Goal: Information Seeking & Learning: Find specific fact

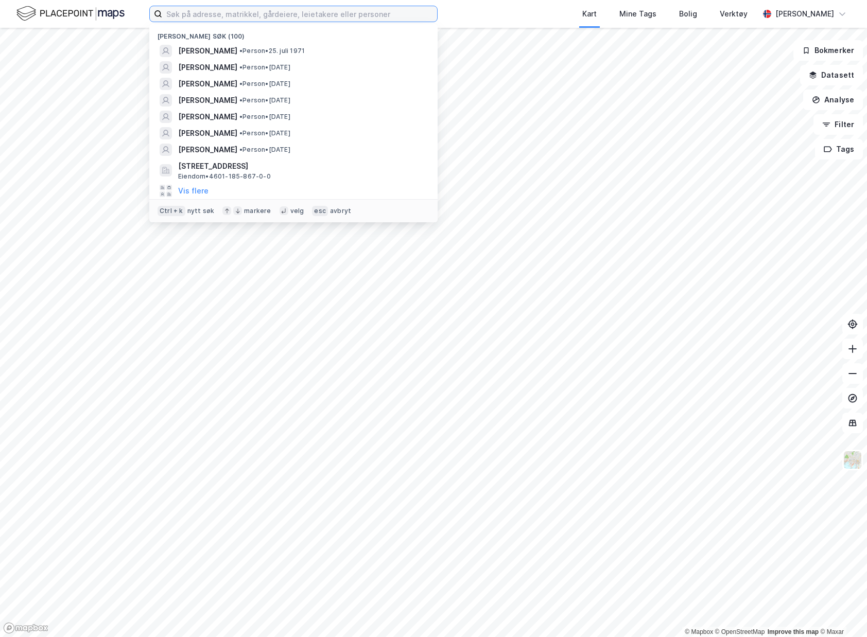
click at [359, 20] on input at bounding box center [299, 13] width 275 height 15
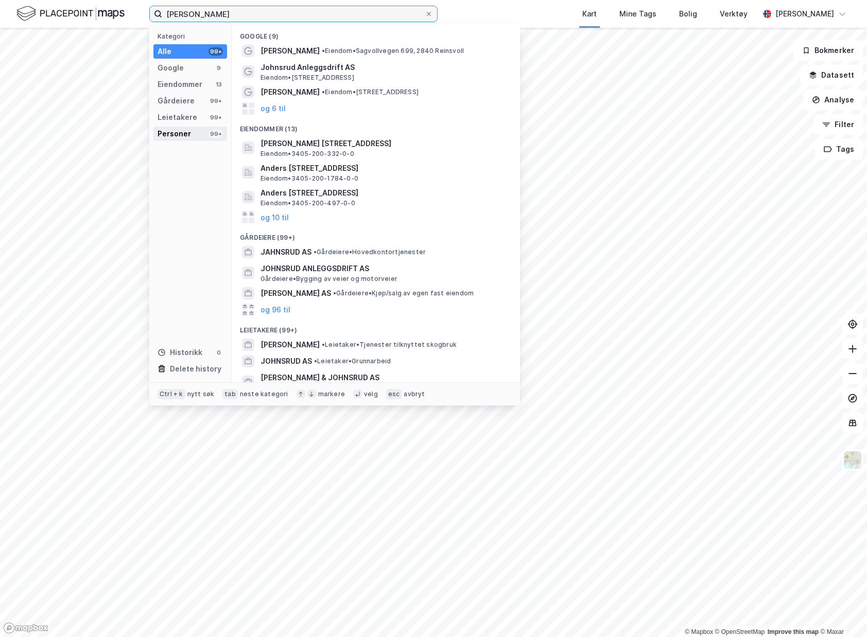
type input "[PERSON_NAME]"
click at [183, 131] on div "Personer" at bounding box center [174, 134] width 33 height 12
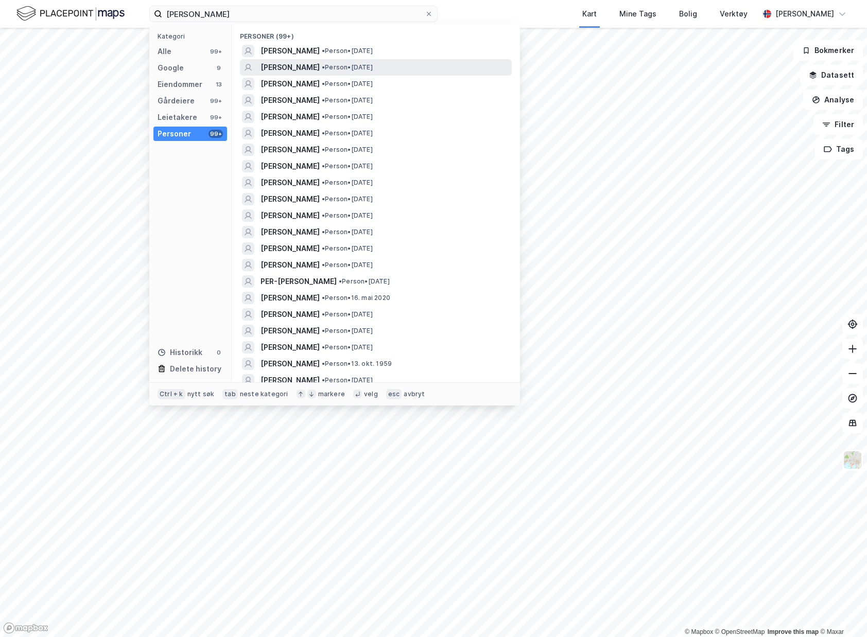
click at [462, 67] on div "[PERSON_NAME] • Person • [DATE]" at bounding box center [385, 67] width 249 height 12
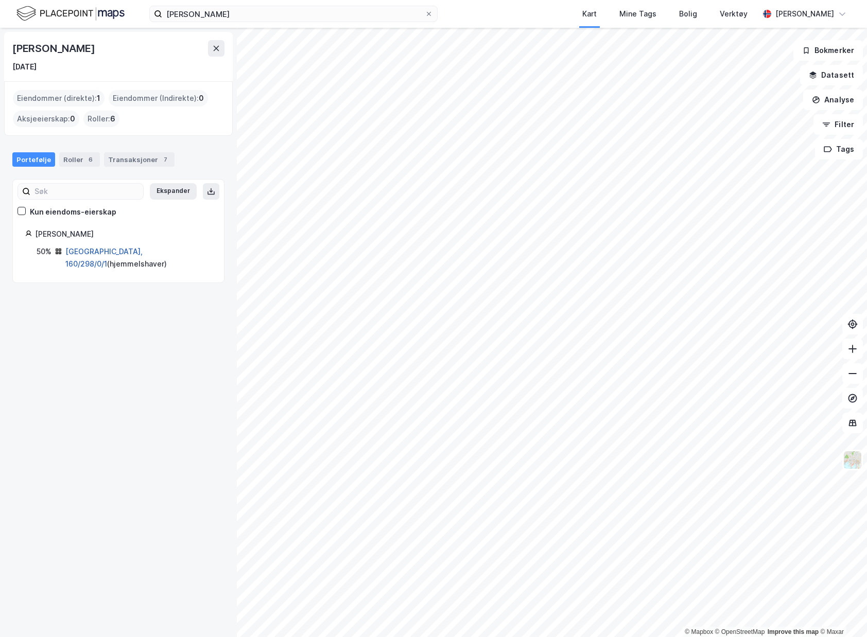
click at [96, 254] on link "[GEOGRAPHIC_DATA], 160/298/0/1" at bounding box center [103, 257] width 77 height 21
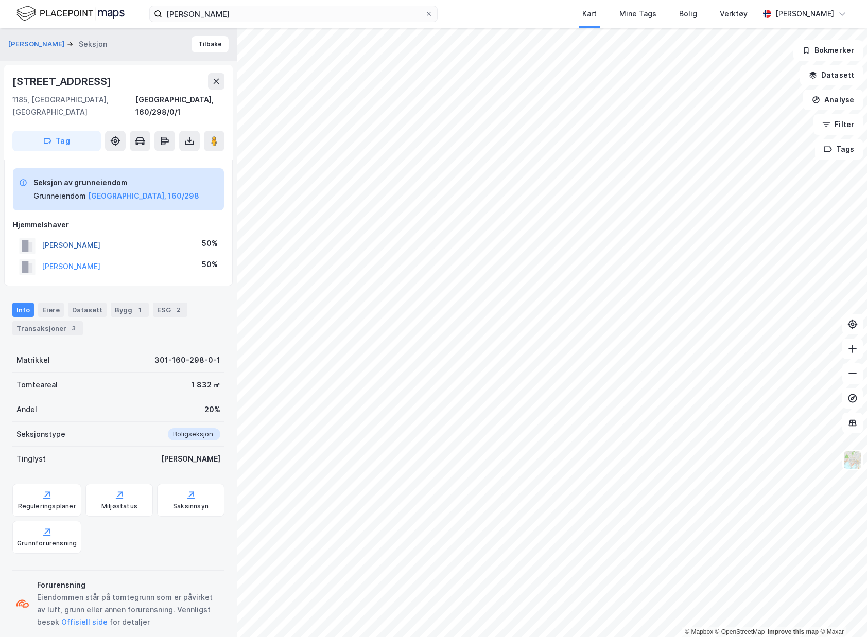
click at [0, 0] on button "[PERSON_NAME]" at bounding box center [0, 0] width 0 height 0
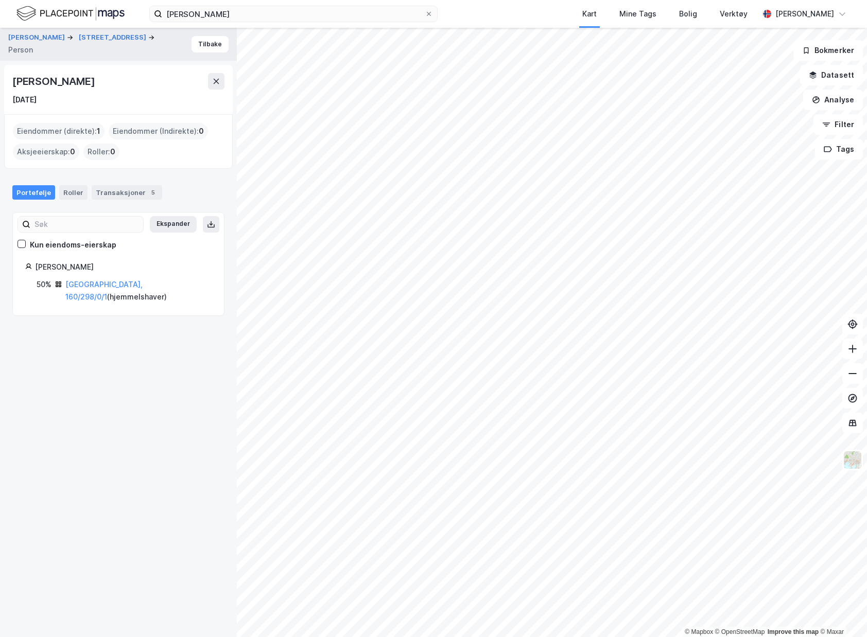
drag, startPoint x: 16, startPoint y: 83, endPoint x: 105, endPoint y: 85, distance: 89.1
click at [135, 81] on div "[PERSON_NAME]" at bounding box center [118, 81] width 212 height 16
copy div "[PERSON_NAME]"
